Goal: Task Accomplishment & Management: Manage account settings

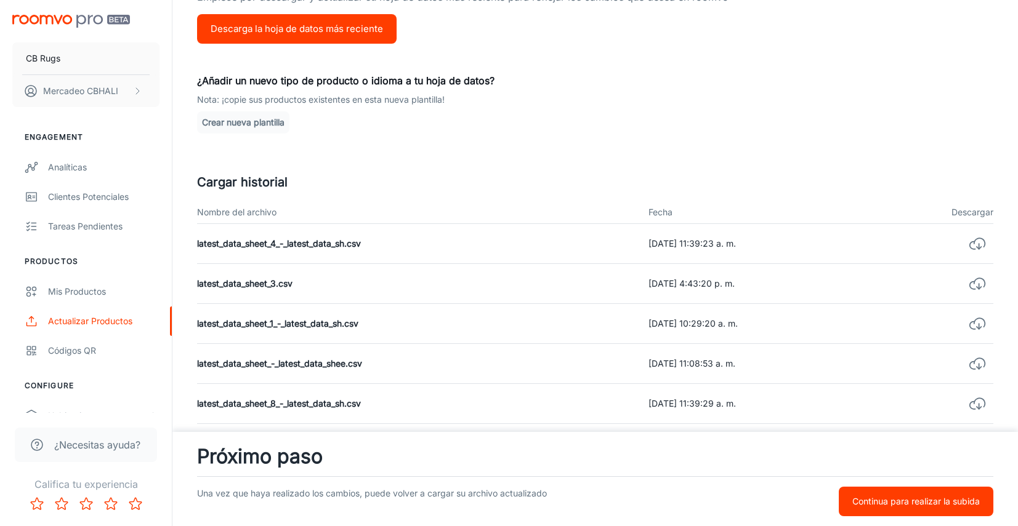
scroll to position [260, 0]
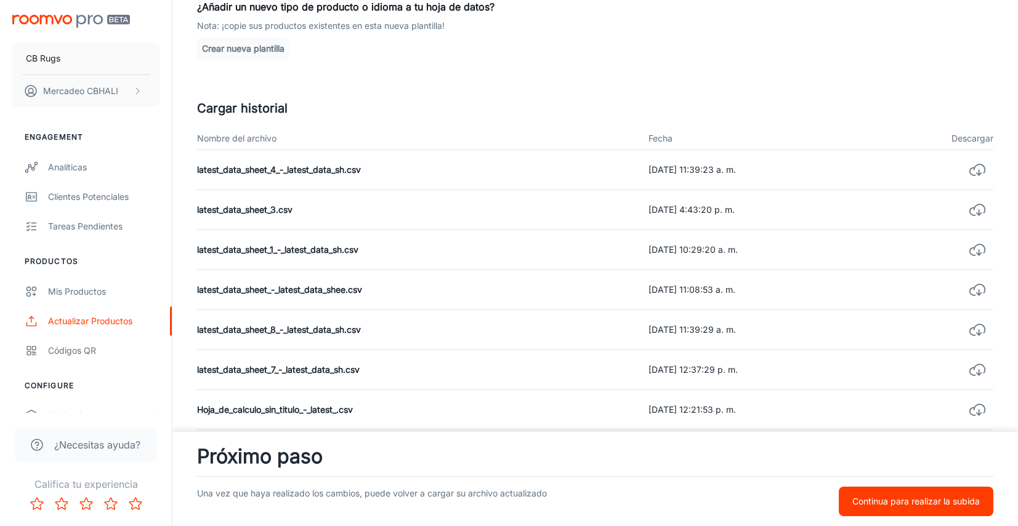
click at [920, 505] on p "Continua para realizar la subida" at bounding box center [915, 502] width 127 height 14
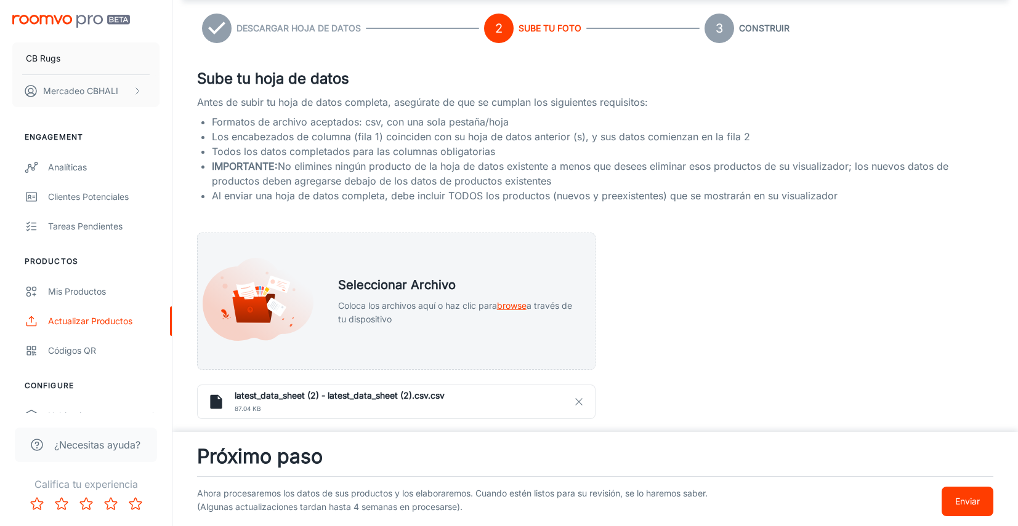
scroll to position [0, 0]
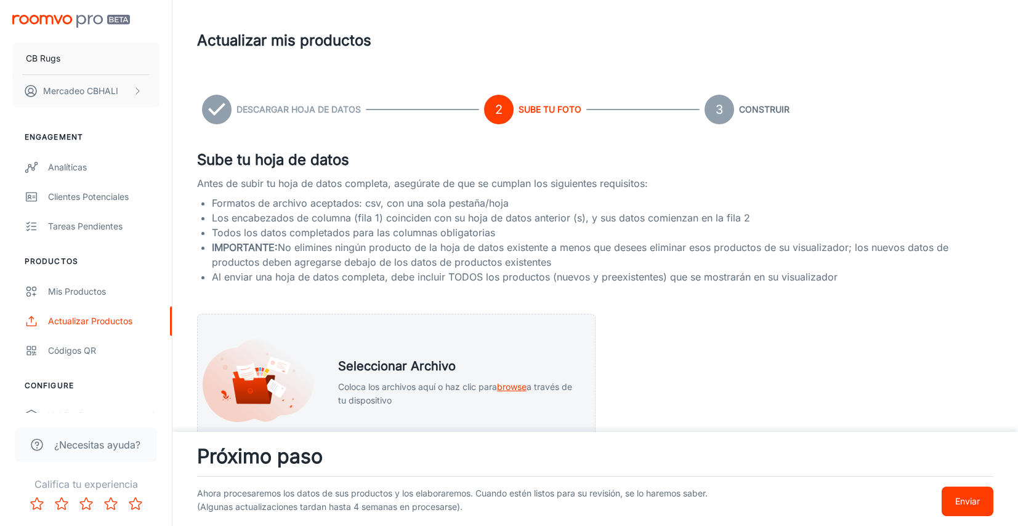
click at [955, 504] on p "Enviar" at bounding box center [967, 502] width 25 height 14
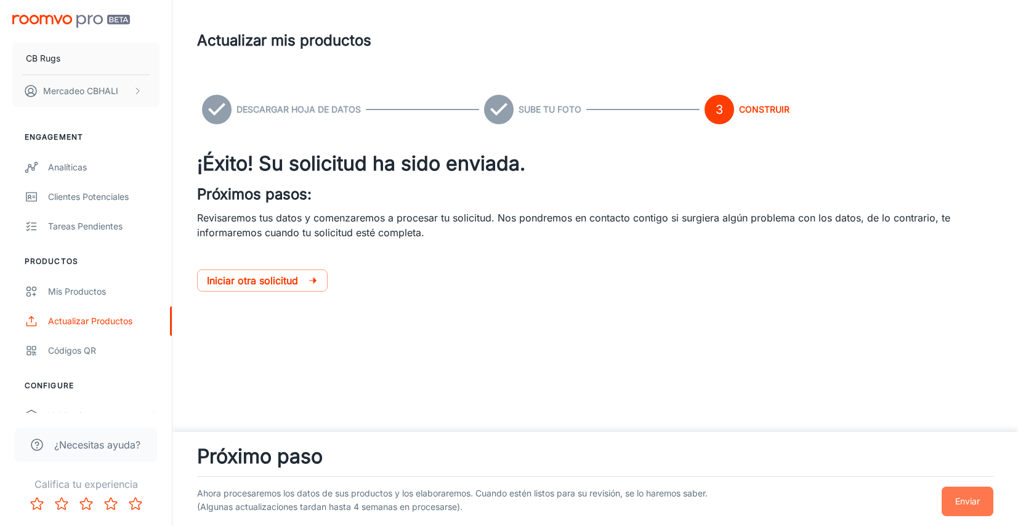
click at [974, 505] on p "Enviar" at bounding box center [967, 502] width 25 height 14
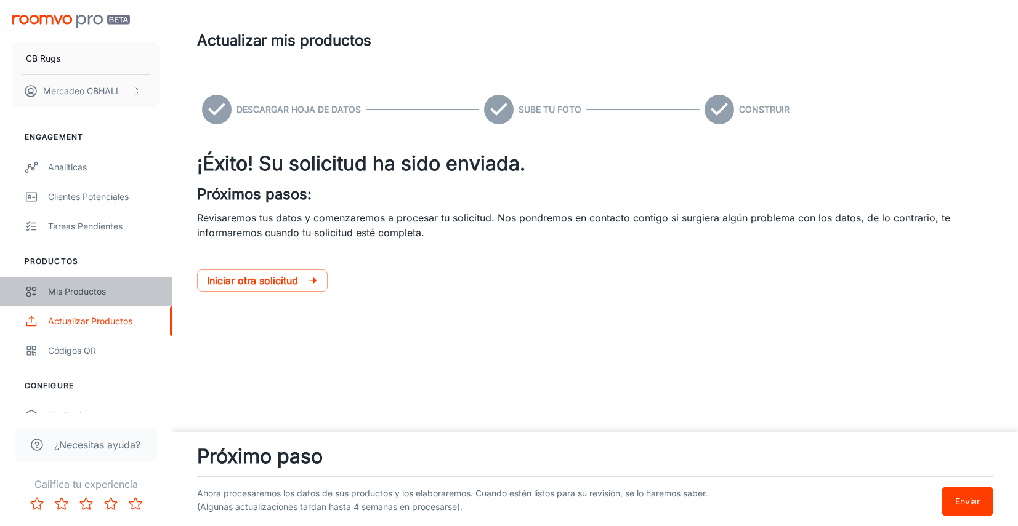
click at [93, 287] on div "Mis productos" at bounding box center [103, 292] width 111 height 14
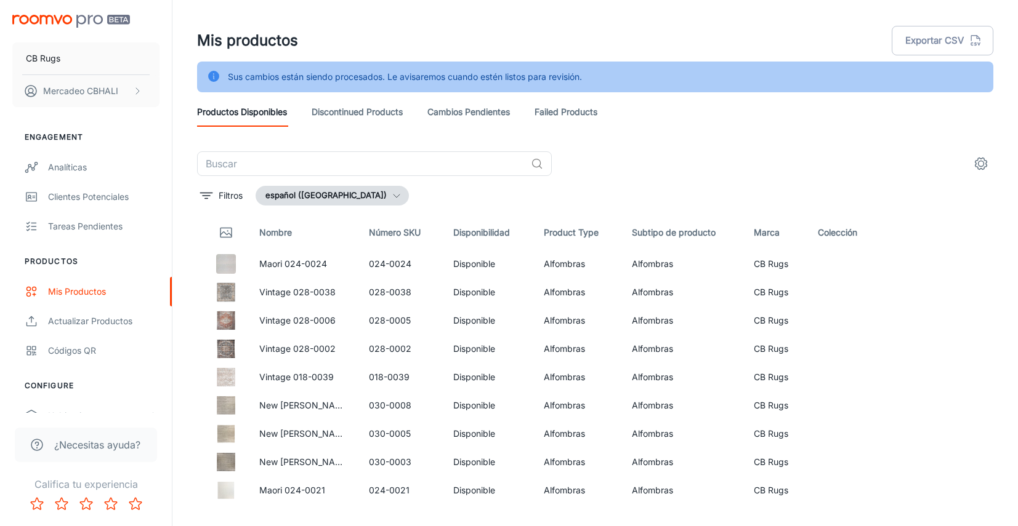
click at [473, 116] on link "Cambios pendientes" at bounding box center [468, 112] width 82 height 30
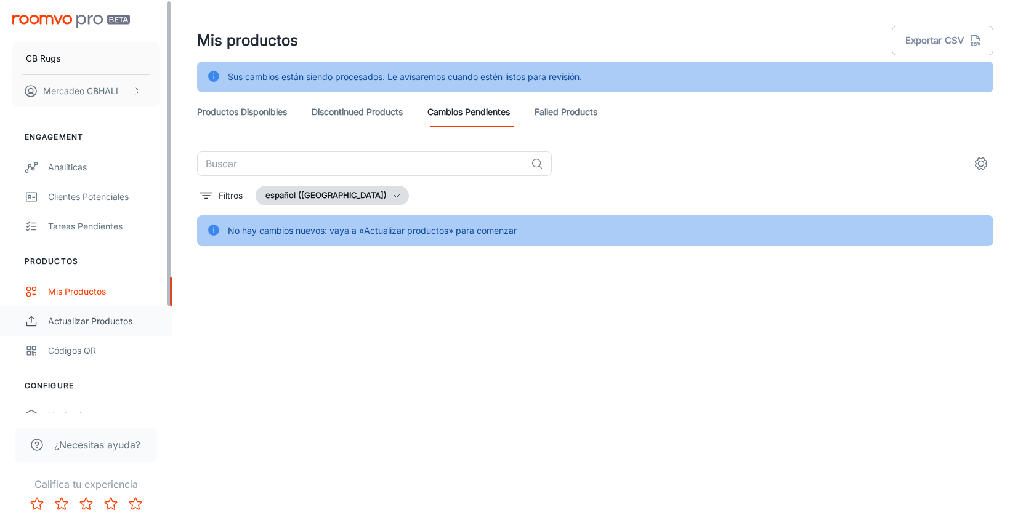
click at [108, 316] on div "Actualizar productos" at bounding box center [103, 322] width 111 height 14
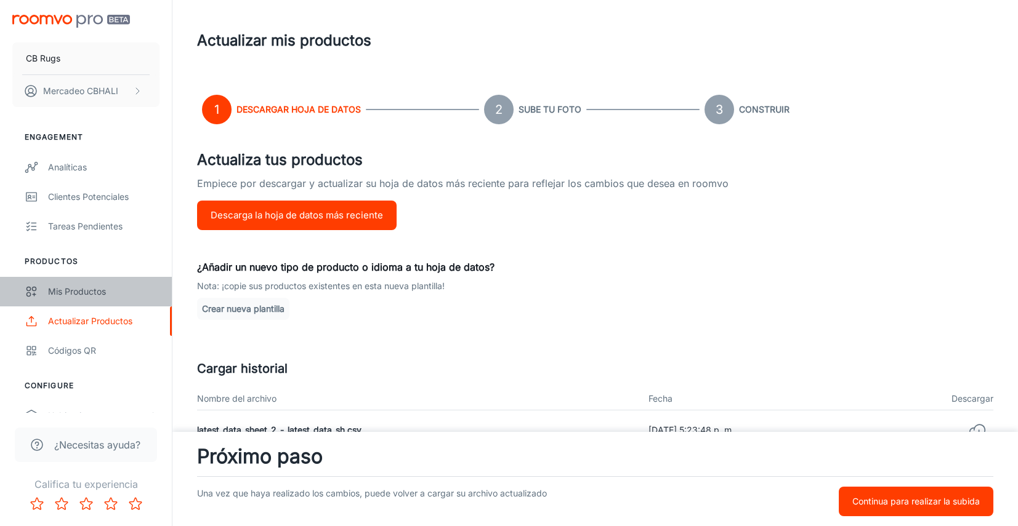
click at [120, 292] on div "Mis productos" at bounding box center [103, 292] width 111 height 14
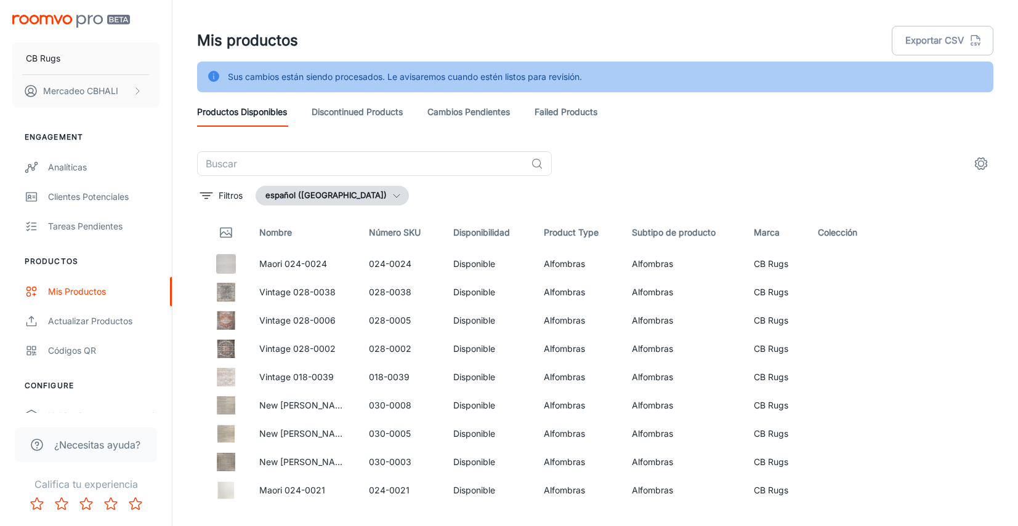
click at [470, 113] on link "Cambios pendientes" at bounding box center [468, 112] width 82 height 30
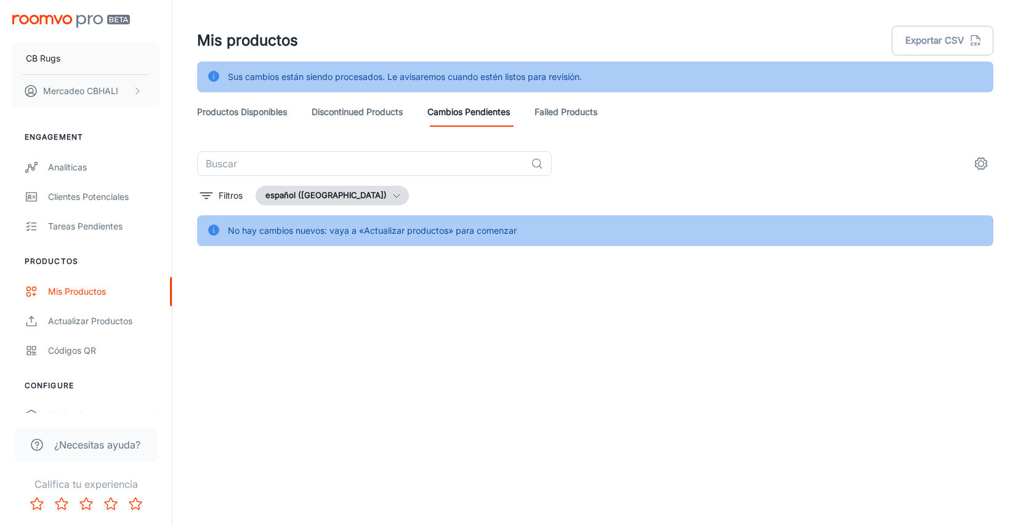
click at [577, 111] on link "Failed Products" at bounding box center [565, 112] width 63 height 30
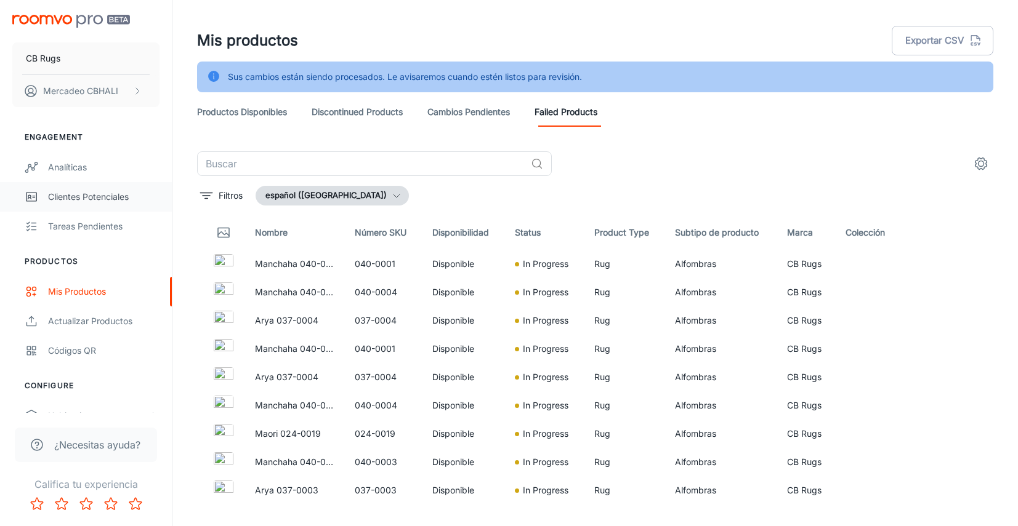
click at [113, 196] on div "Clientes potenciales" at bounding box center [103, 197] width 111 height 14
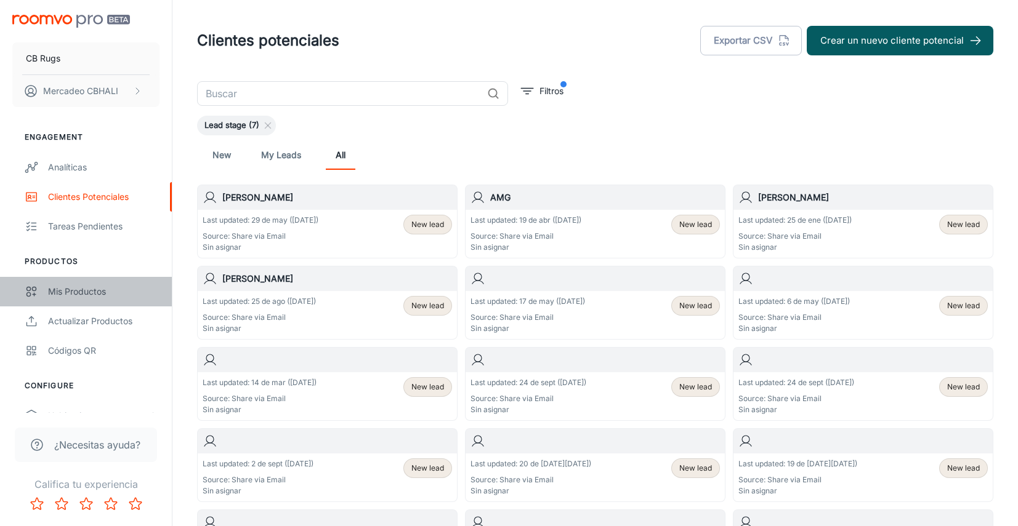
click at [86, 289] on div "Mis productos" at bounding box center [103, 292] width 111 height 14
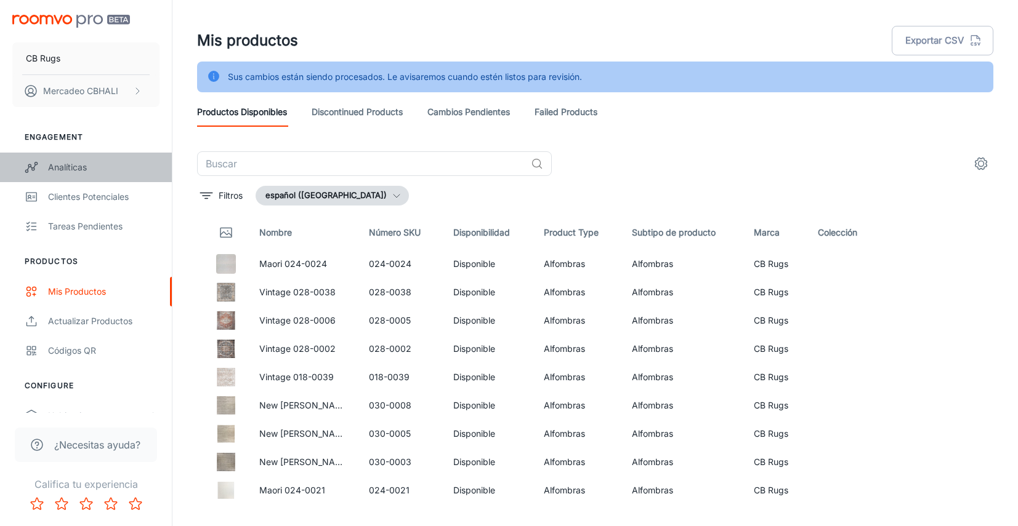
click at [97, 174] on link "Analíticas" at bounding box center [86, 168] width 172 height 30
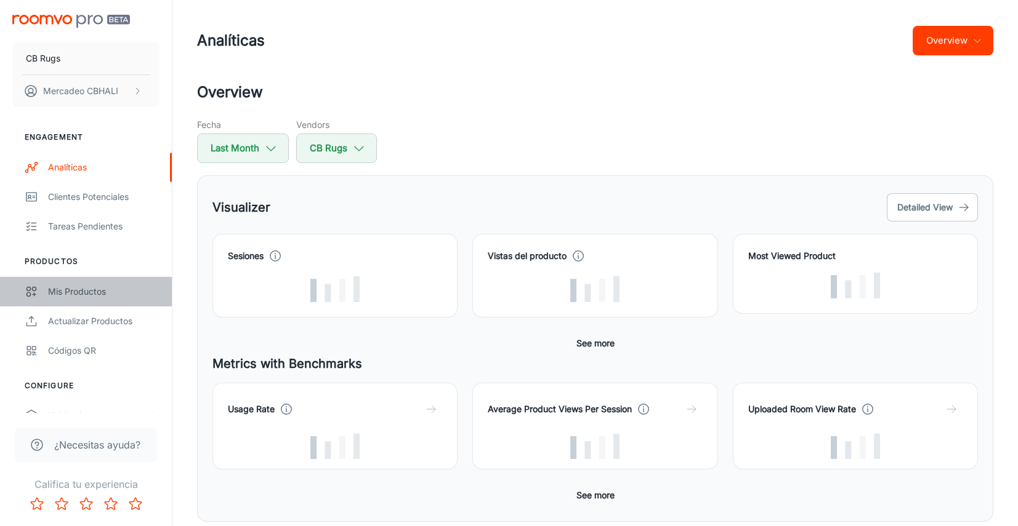
click at [104, 286] on div "Mis productos" at bounding box center [103, 292] width 111 height 14
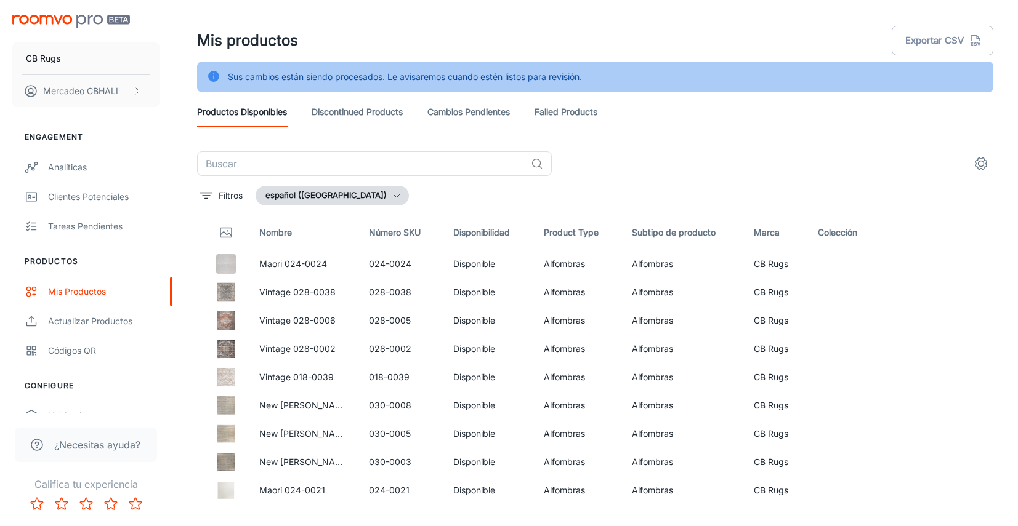
click at [802, 144] on header "Mis productos Exportar CSV Sus cambios están siendo procesados. Le avisaremos c…" at bounding box center [595, 75] width 826 height 151
click at [102, 324] on div "Actualizar productos" at bounding box center [103, 322] width 111 height 14
